Goal: Information Seeking & Learning: Check status

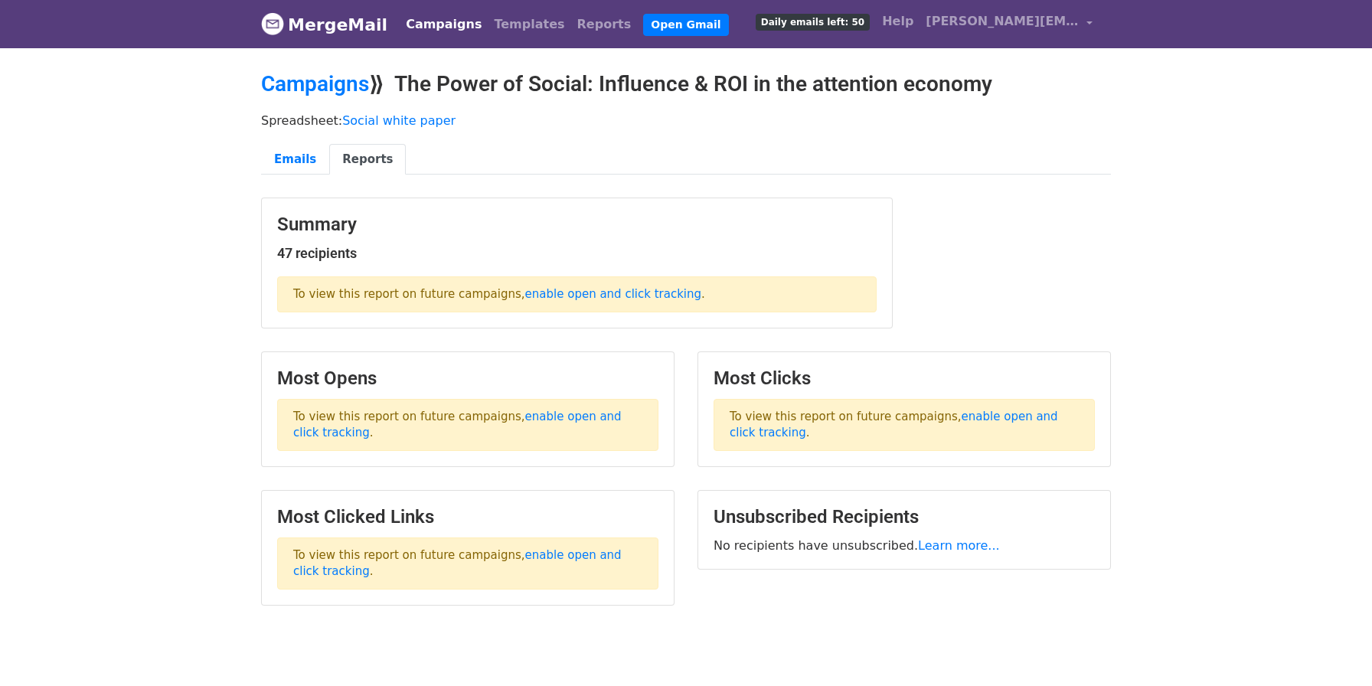
click at [426, 24] on link "Campaigns" at bounding box center [444, 24] width 88 height 31
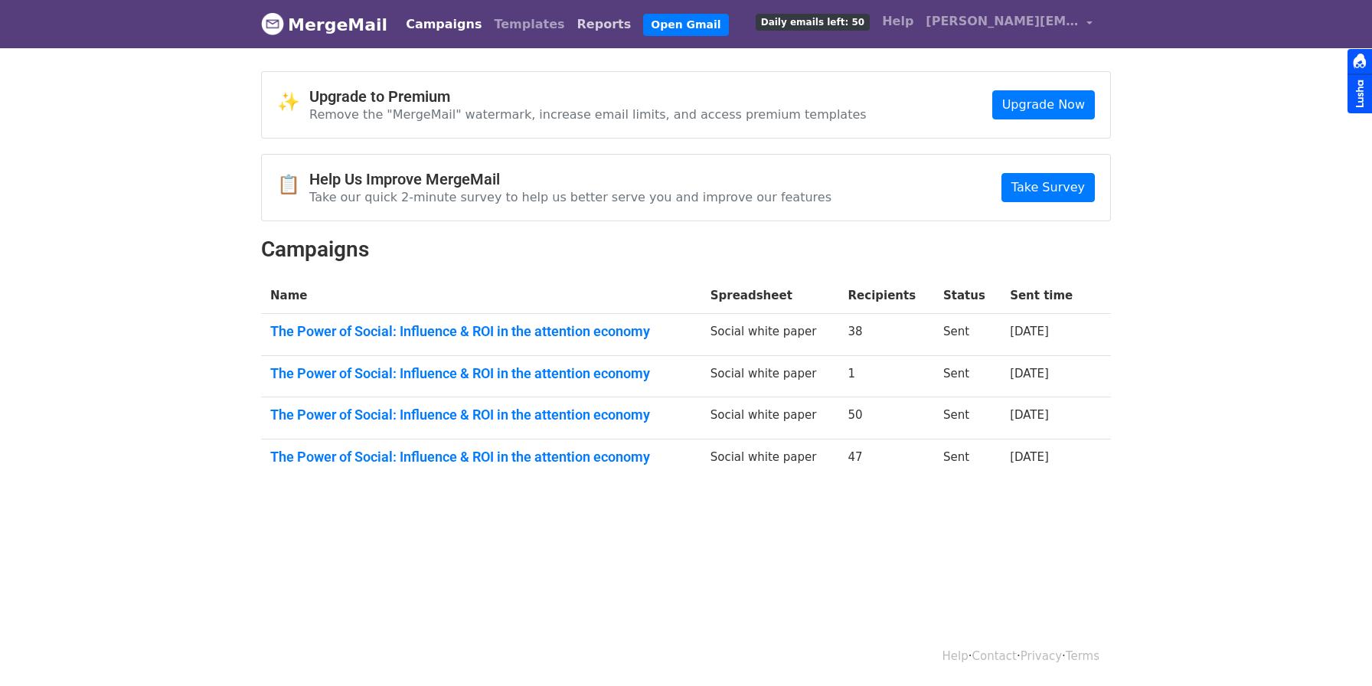
click at [571, 24] on link "Reports" at bounding box center [604, 24] width 67 height 31
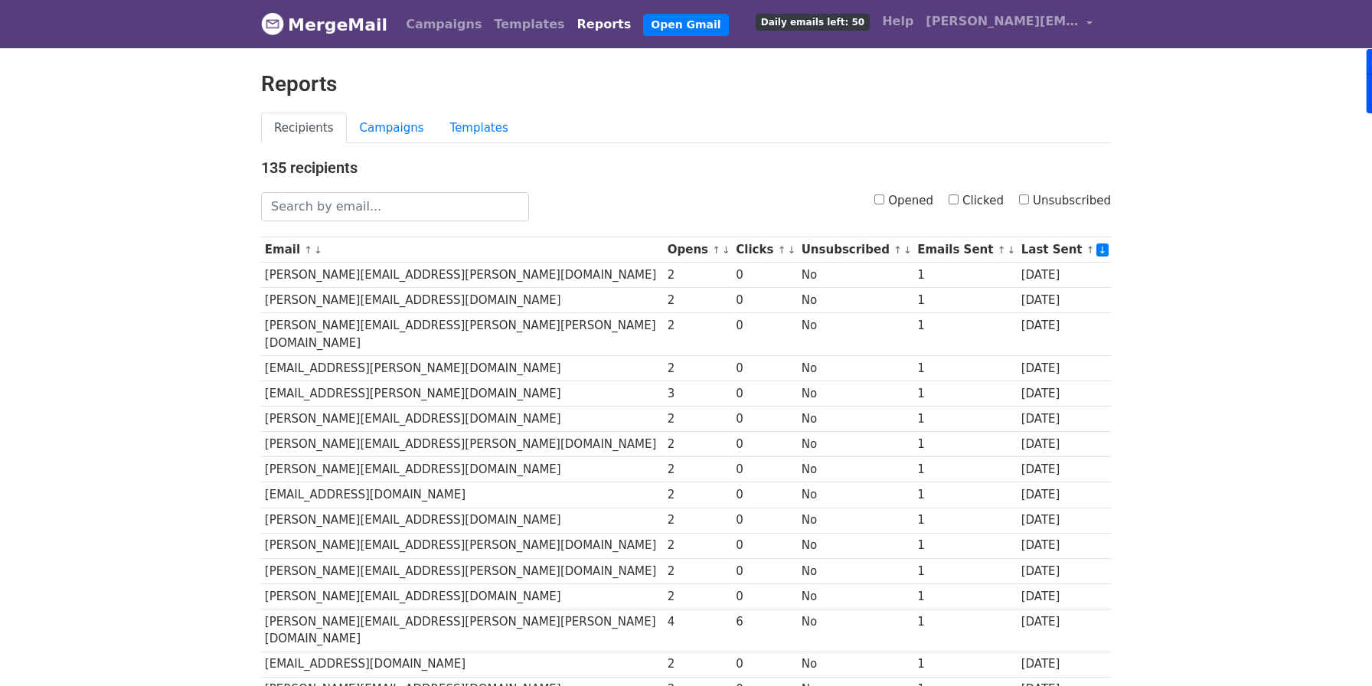
click at [954, 193] on label "Clicked" at bounding box center [975, 201] width 55 height 18
click at [954, 194] on input "Clicked" at bounding box center [953, 199] width 10 height 10
click at [952, 198] on input "Clicked" at bounding box center [953, 199] width 10 height 10
checkbox input "false"
click at [393, 123] on link "Campaigns" at bounding box center [392, 128] width 90 height 31
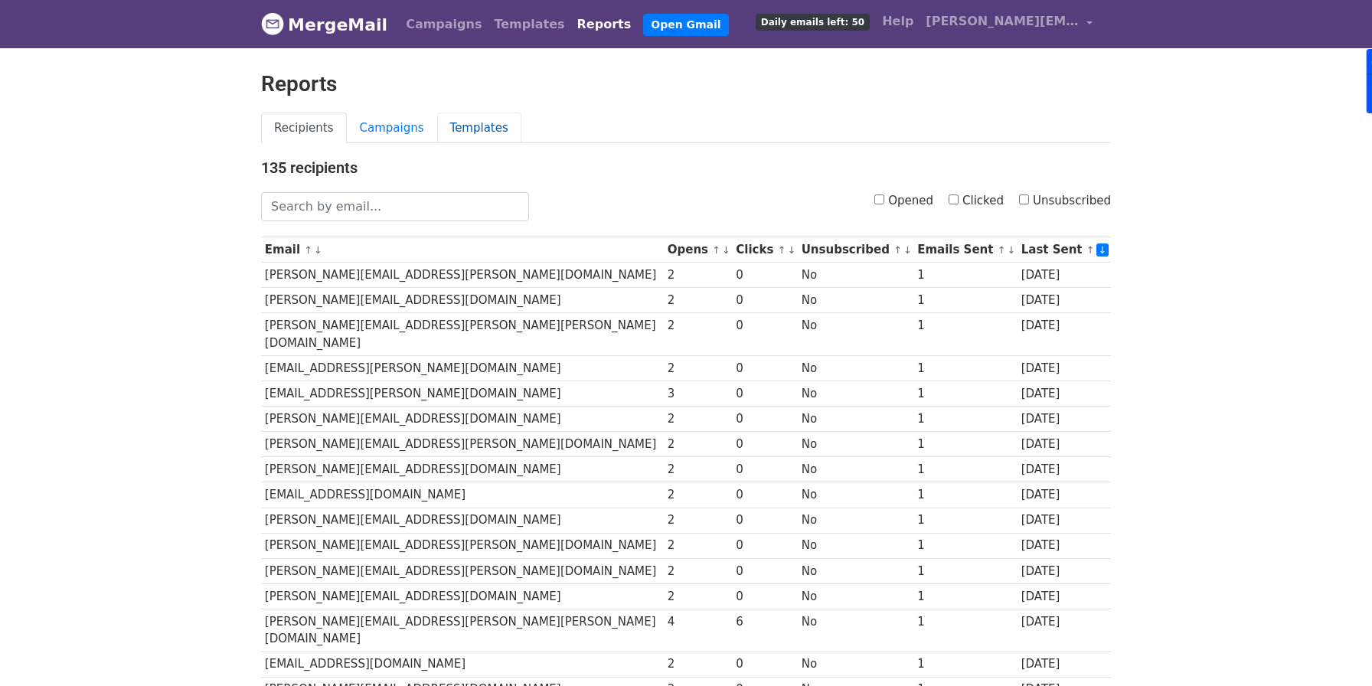
click at [473, 118] on link "Templates" at bounding box center [479, 128] width 84 height 31
click at [390, 134] on link "Campaigns" at bounding box center [392, 128] width 90 height 31
click at [571, 26] on link "Reports" at bounding box center [604, 24] width 67 height 31
click at [318, 36] on link "MergeMail" at bounding box center [324, 24] width 126 height 32
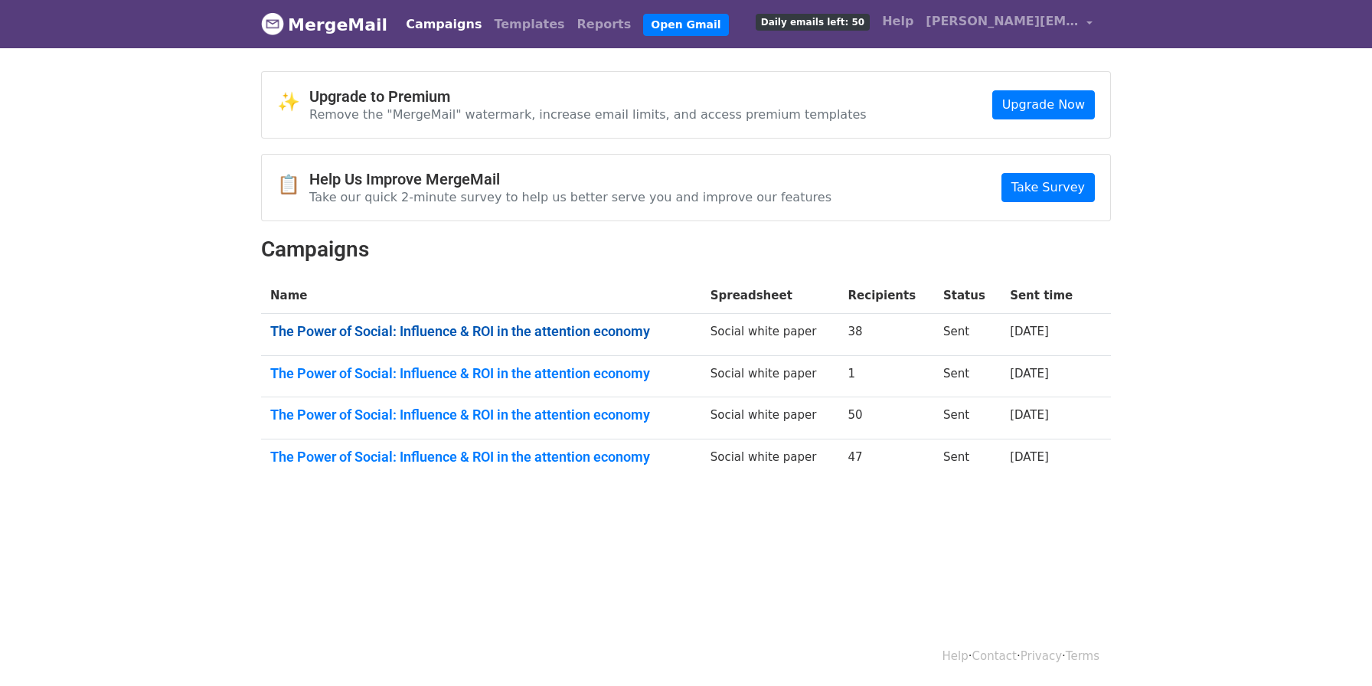
click at [512, 329] on link "The Power of Social: Influence & ROI in the attention economy" at bounding box center [481, 331] width 422 height 17
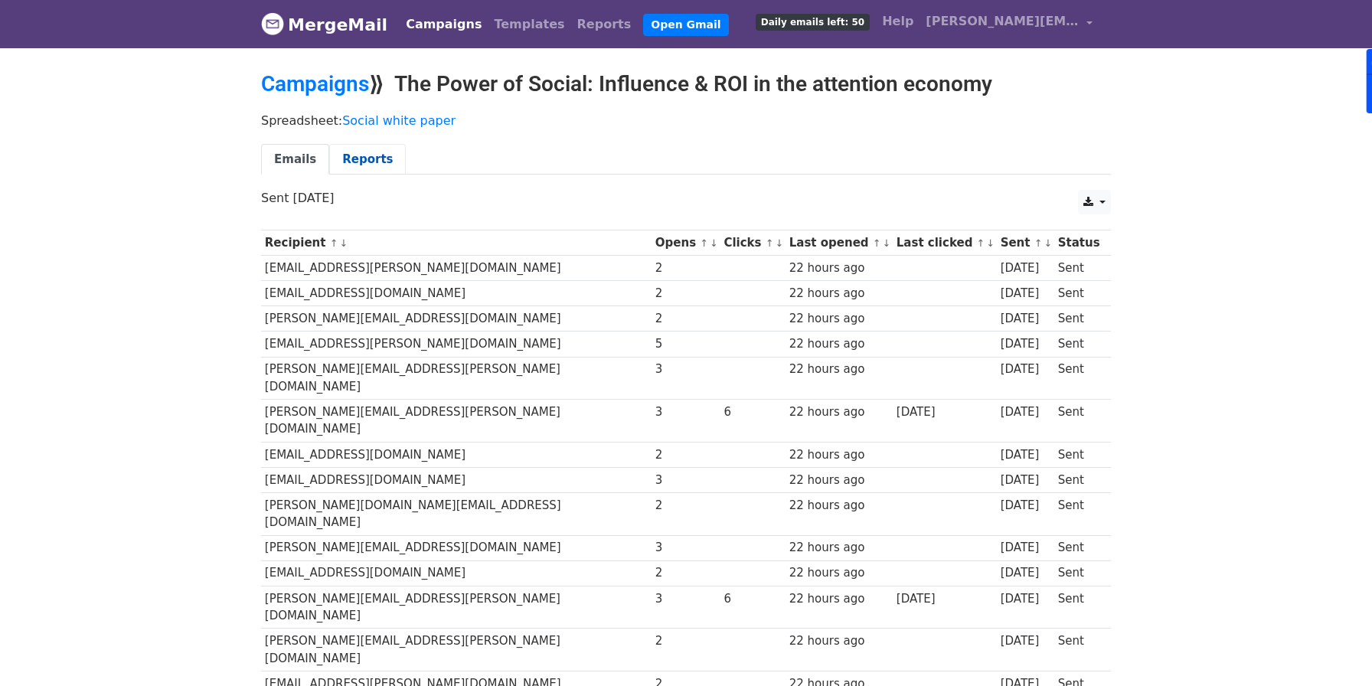
click at [370, 165] on link "Reports" at bounding box center [367, 159] width 77 height 31
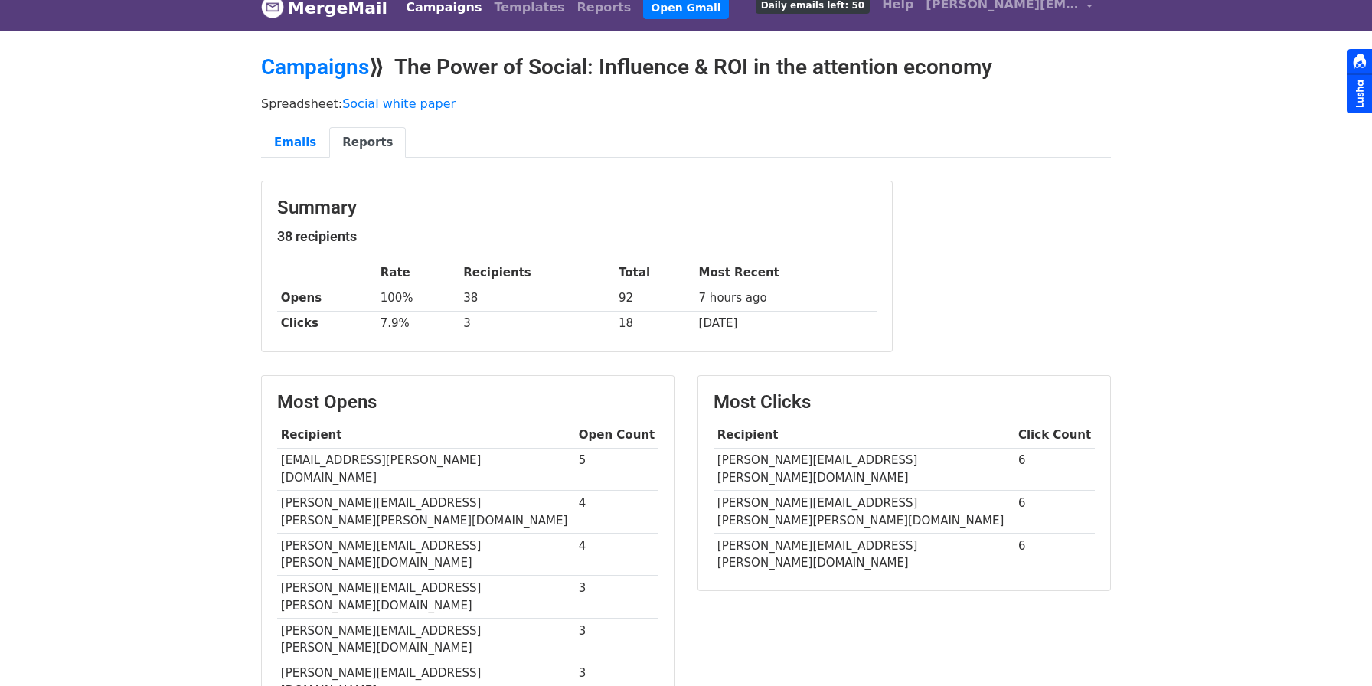
scroll to position [22, 0]
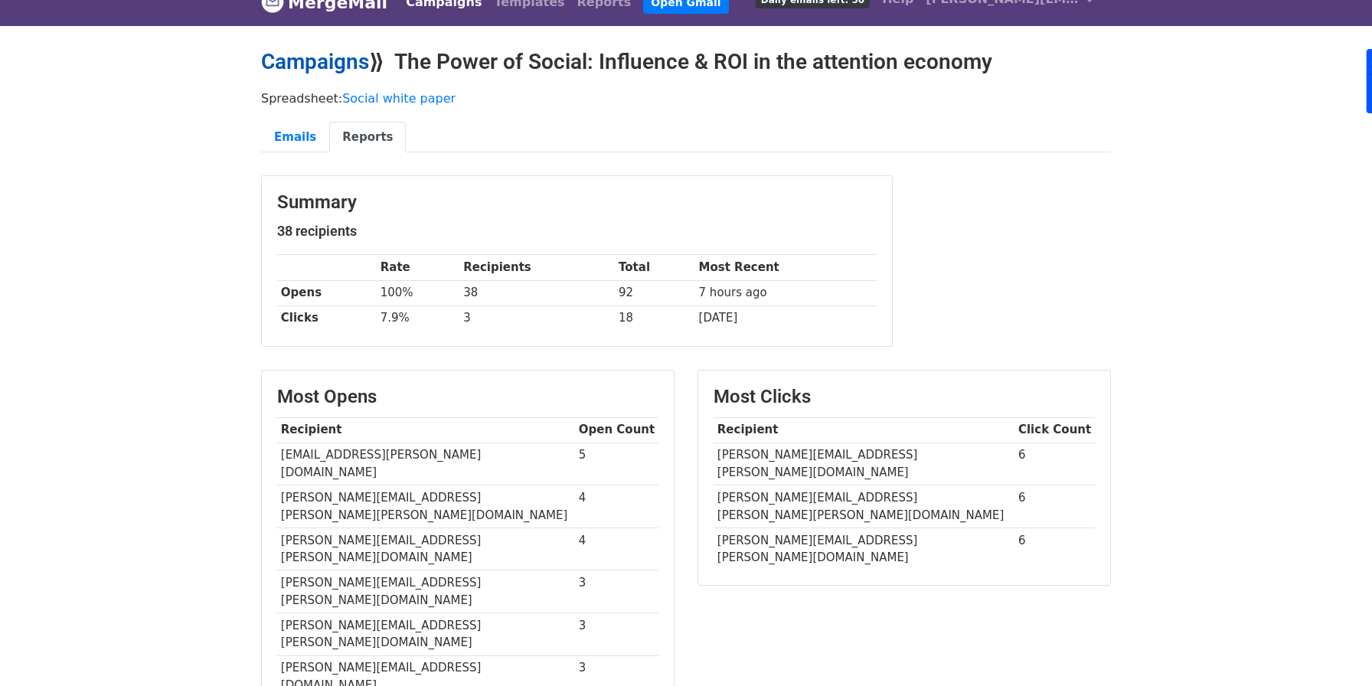
click at [351, 65] on link "Campaigns" at bounding box center [315, 61] width 108 height 25
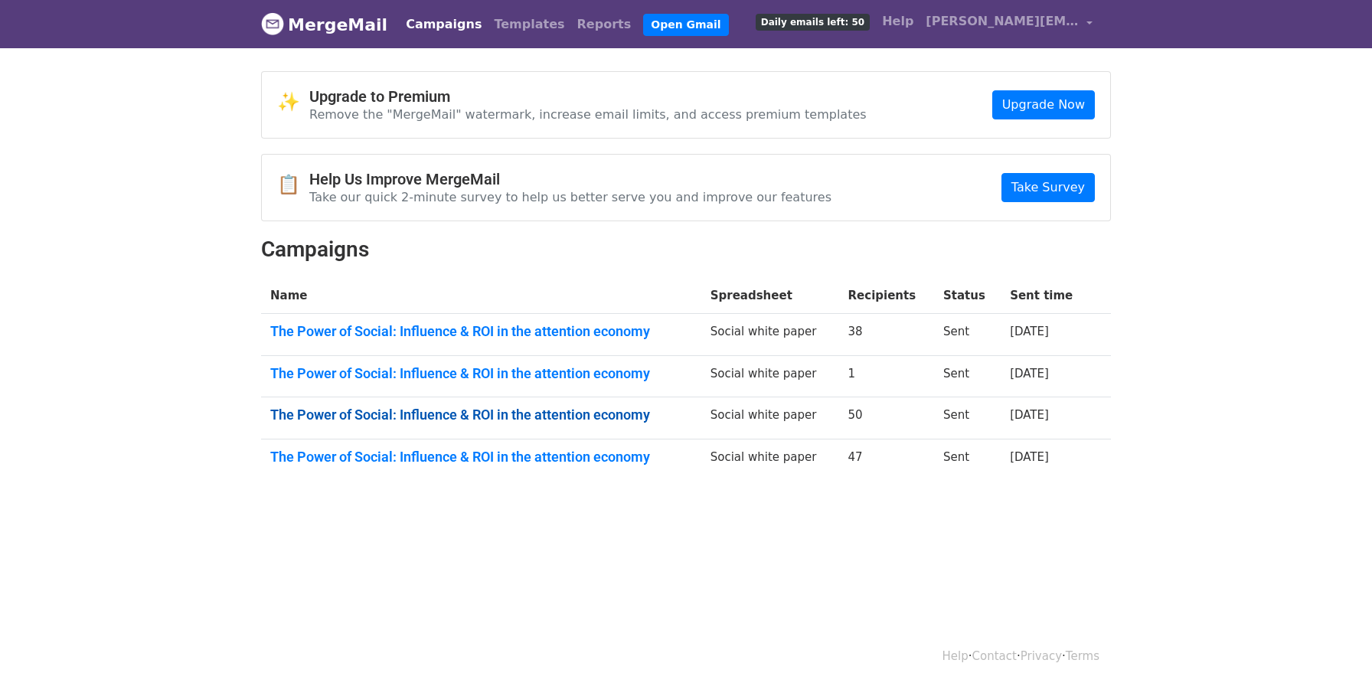
click at [514, 421] on link "The Power of Social: Influence & ROI in the attention economy" at bounding box center [481, 414] width 422 height 17
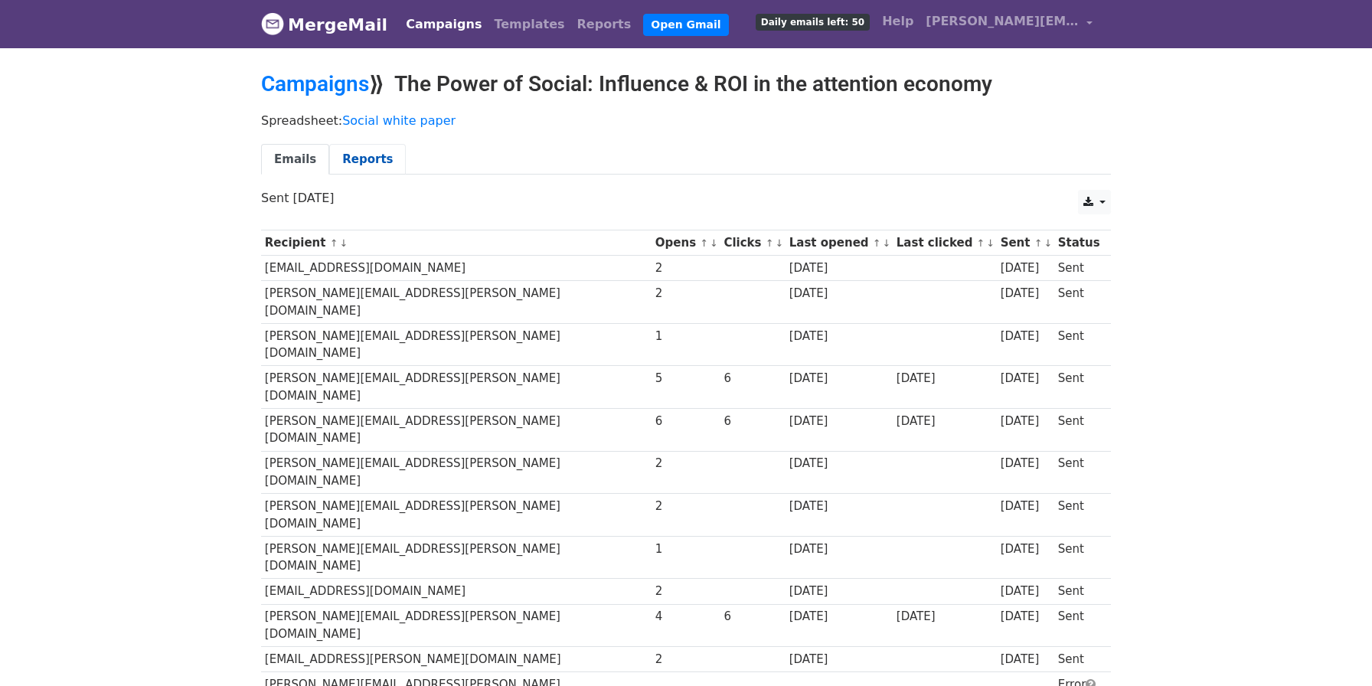
click at [366, 162] on link "Reports" at bounding box center [367, 159] width 77 height 31
click at [342, 90] on link "Campaigns" at bounding box center [315, 83] width 108 height 25
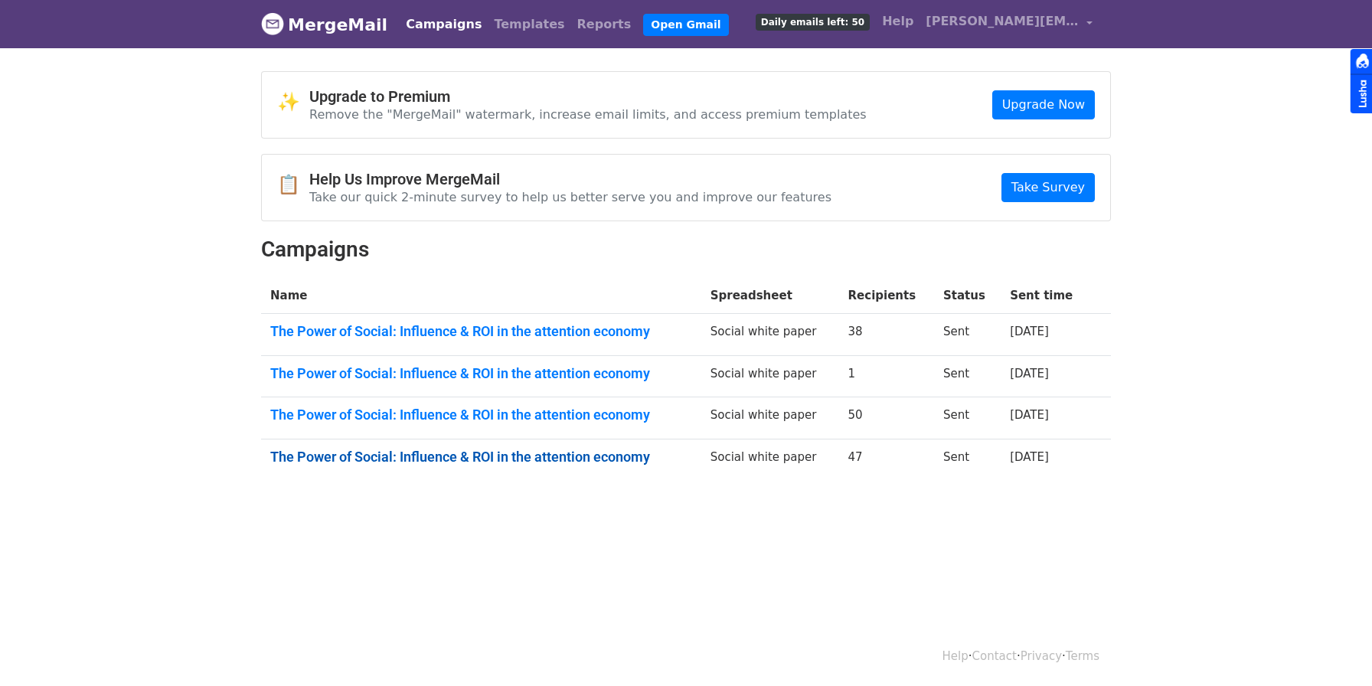
click at [517, 456] on link "The Power of Social: Influence & ROI in the attention economy" at bounding box center [481, 457] width 422 height 17
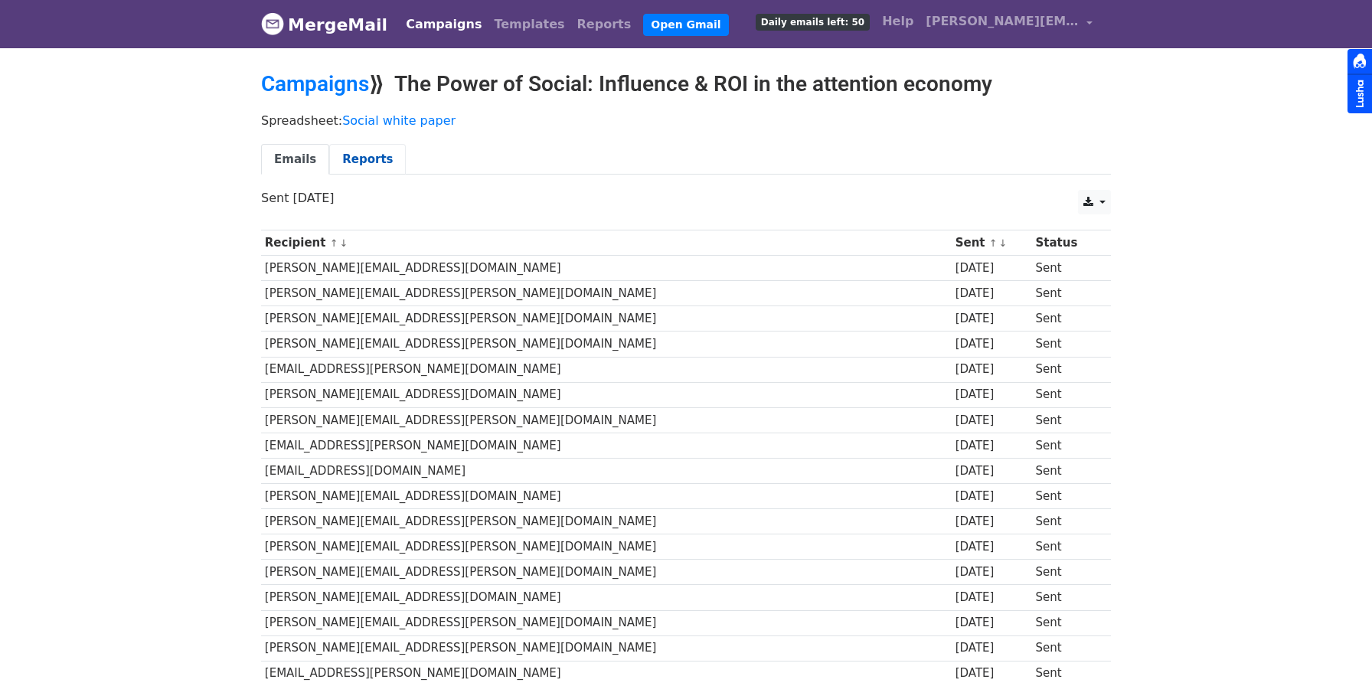
click at [363, 151] on link "Reports" at bounding box center [367, 159] width 77 height 31
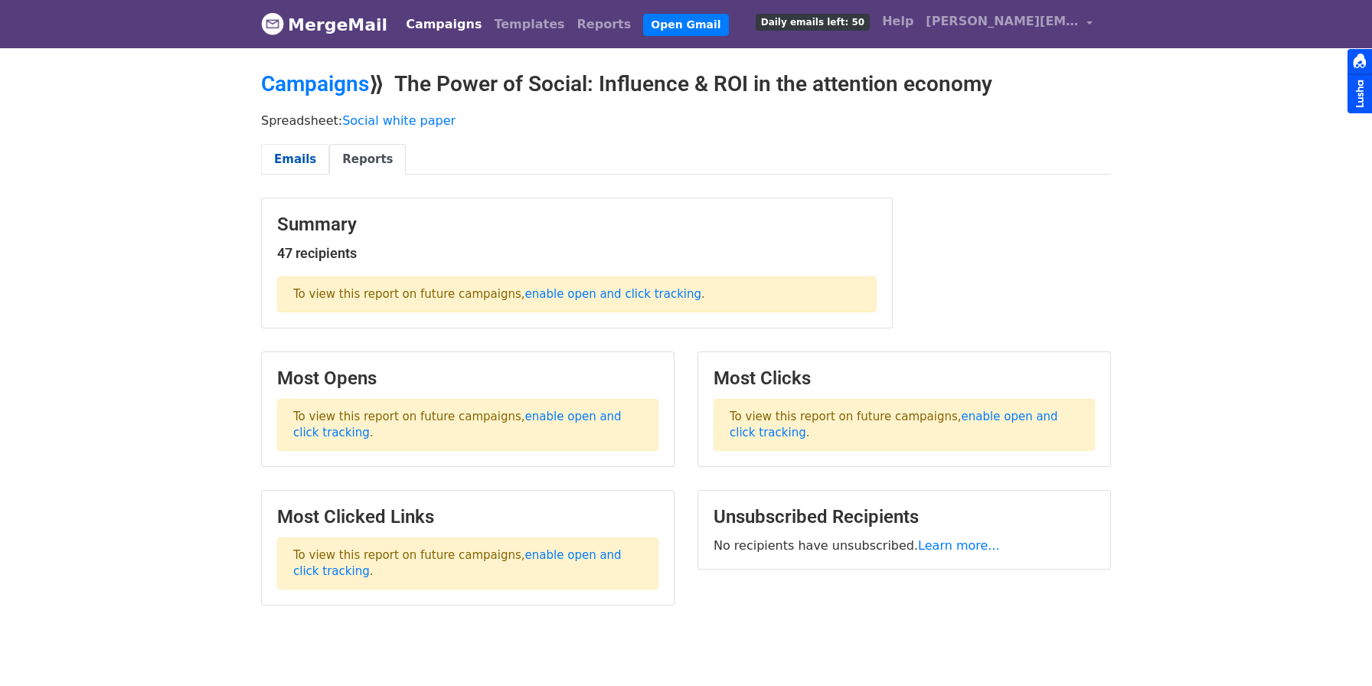
click at [294, 161] on link "Emails" at bounding box center [295, 159] width 68 height 31
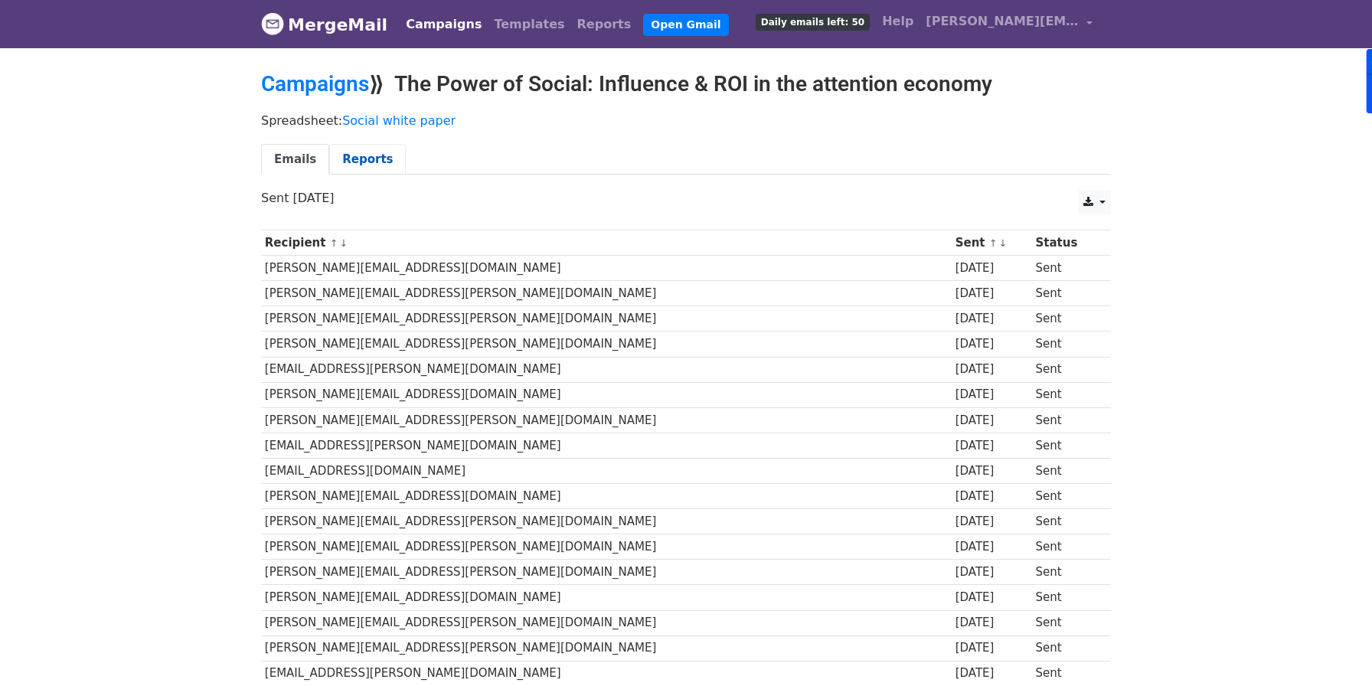
click at [367, 155] on link "Reports" at bounding box center [367, 159] width 77 height 31
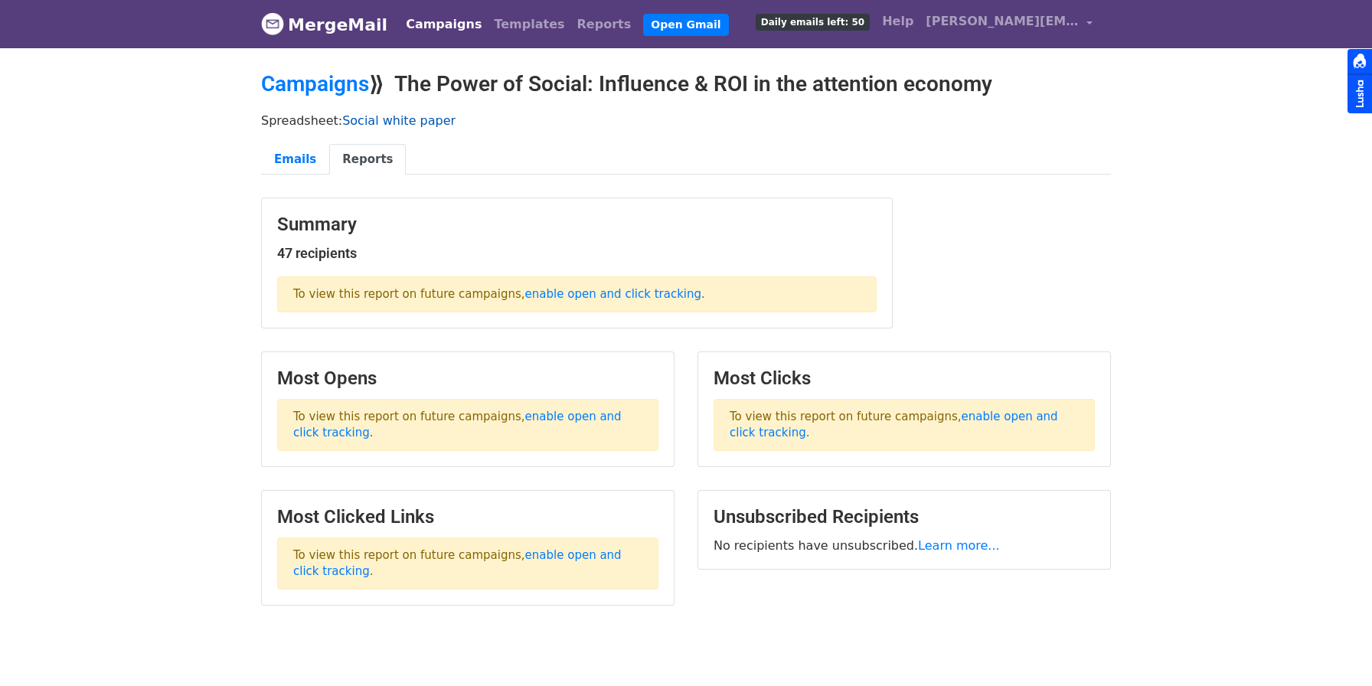
click at [359, 116] on link "Social white paper" at bounding box center [398, 120] width 113 height 15
click at [345, 82] on link "Campaigns" at bounding box center [315, 83] width 108 height 25
